Goal: Task Accomplishment & Management: Manage account settings

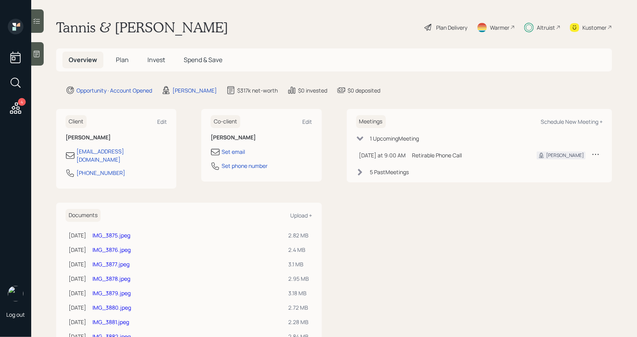
click at [158, 60] on span "Invest" at bounding box center [157, 59] width 18 height 9
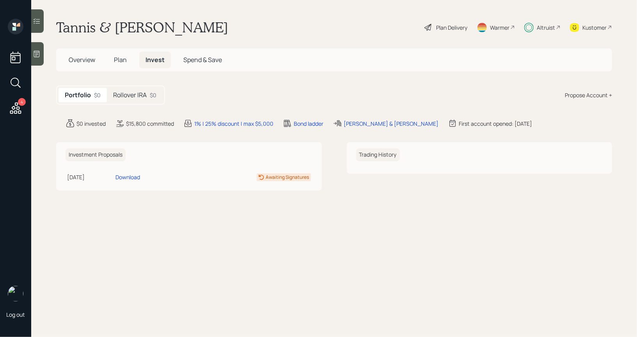
click at [135, 93] on h5 "Rollover IRA" at bounding box center [130, 94] width 34 height 7
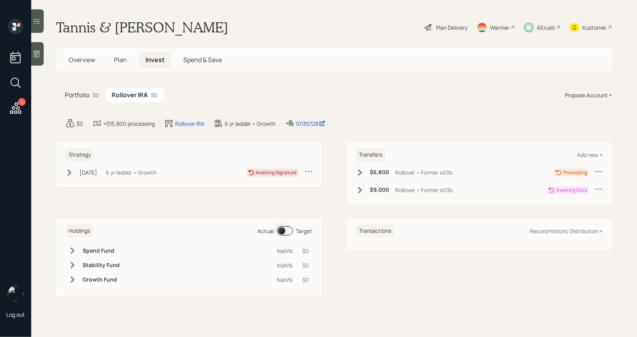
click at [601, 188] on icon at bounding box center [599, 189] width 8 height 8
click at [322, 208] on div "Strategy [DATE] [DATE] 6:39 PM EDT 6 yr ladder • Growth Awaiting Signature Tran…" at bounding box center [334, 219] width 556 height 154
click at [117, 60] on span "Plan" at bounding box center [120, 59] width 13 height 9
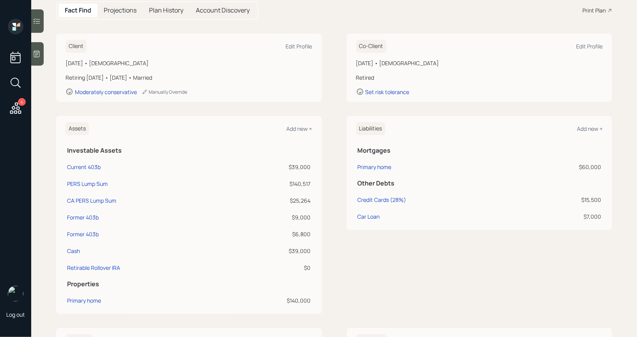
scroll to position [86, 0]
click at [87, 215] on div "Former 403b" at bounding box center [83, 216] width 32 height 8
select select "ira"
select select "conservative"
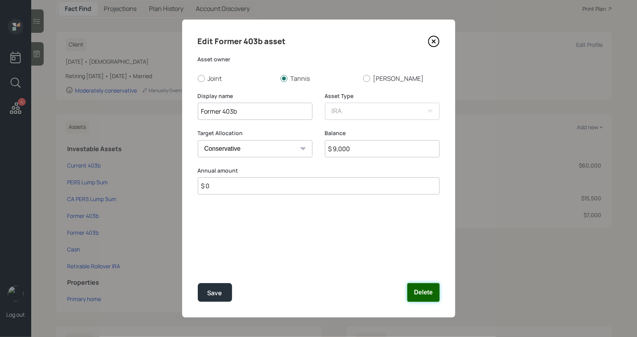
click at [422, 294] on button "Delete" at bounding box center [423, 292] width 32 height 19
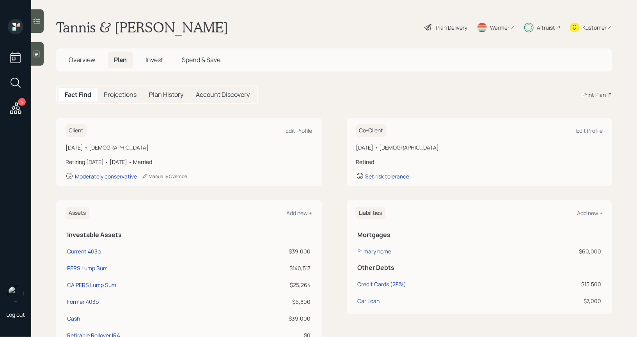
click at [162, 60] on span "Invest" at bounding box center [155, 59] width 18 height 9
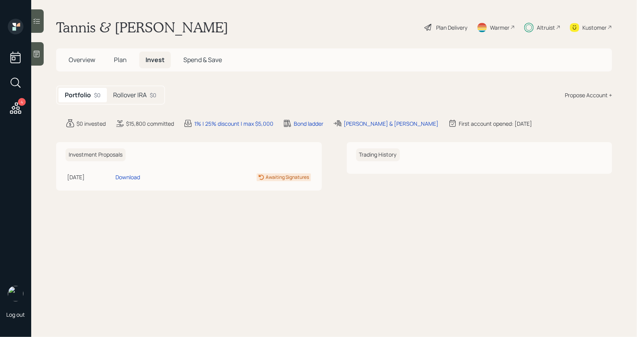
click at [138, 94] on h5 "Rollover IRA" at bounding box center [130, 94] width 34 height 7
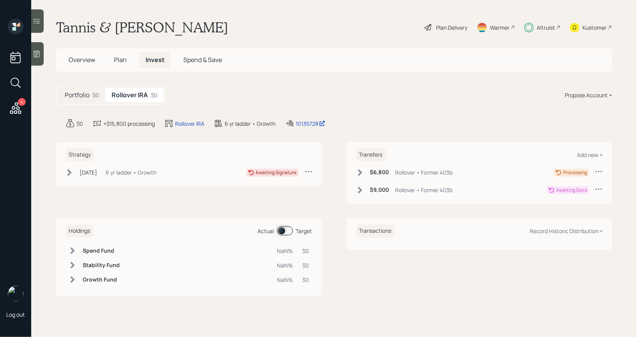
click at [602, 188] on icon at bounding box center [599, 189] width 8 height 8
click at [557, 212] on div "Cancel Transfer" at bounding box center [575, 211] width 56 height 7
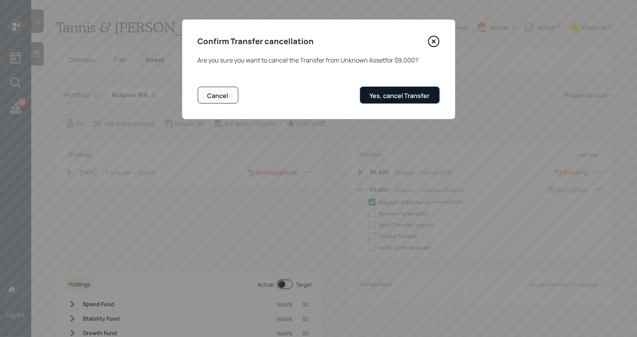
click at [377, 95] on div "Yes, cancel Transfer" at bounding box center [400, 95] width 60 height 9
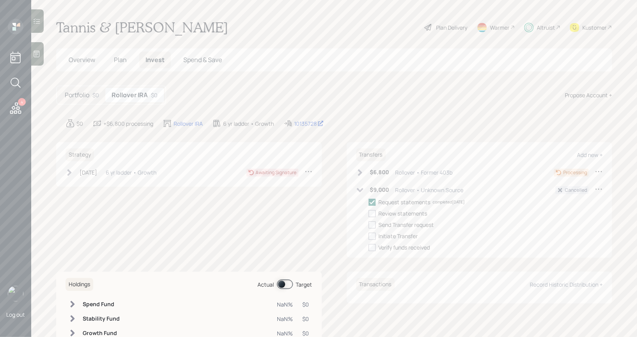
click at [600, 187] on icon at bounding box center [599, 189] width 8 height 8
click at [480, 251] on div "Verify funds received" at bounding box center [486, 247] width 235 height 8
click at [372, 200] on icon at bounding box center [372, 202] width 7 height 7
click at [369, 202] on input "checkbox" at bounding box center [368, 202] width 0 height 0
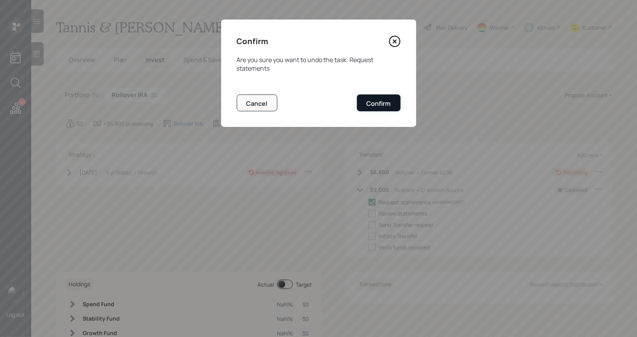
click at [382, 104] on div "Confirm" at bounding box center [379, 103] width 24 height 9
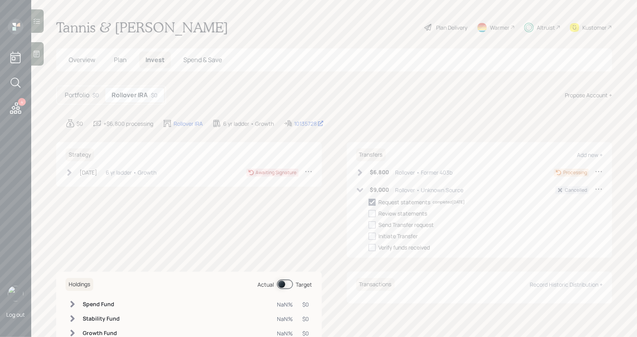
checkbox input "false"
click at [361, 191] on icon at bounding box center [360, 190] width 8 height 8
